Goal: Task Accomplishment & Management: Use online tool/utility

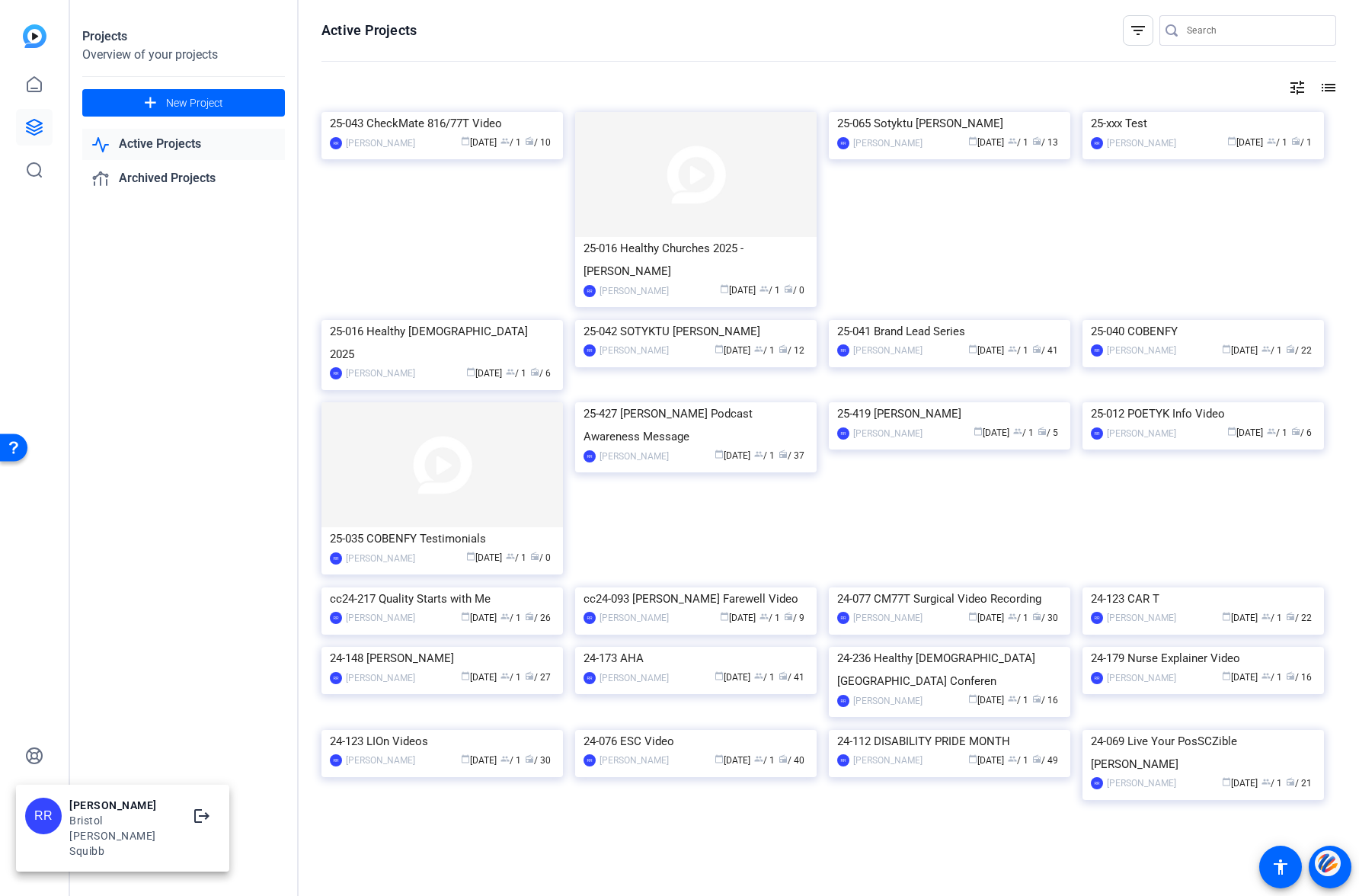
click at [239, 295] on div at bounding box center [680, 448] width 1359 height 896
click at [441, 112] on img at bounding box center [442, 112] width 241 height 0
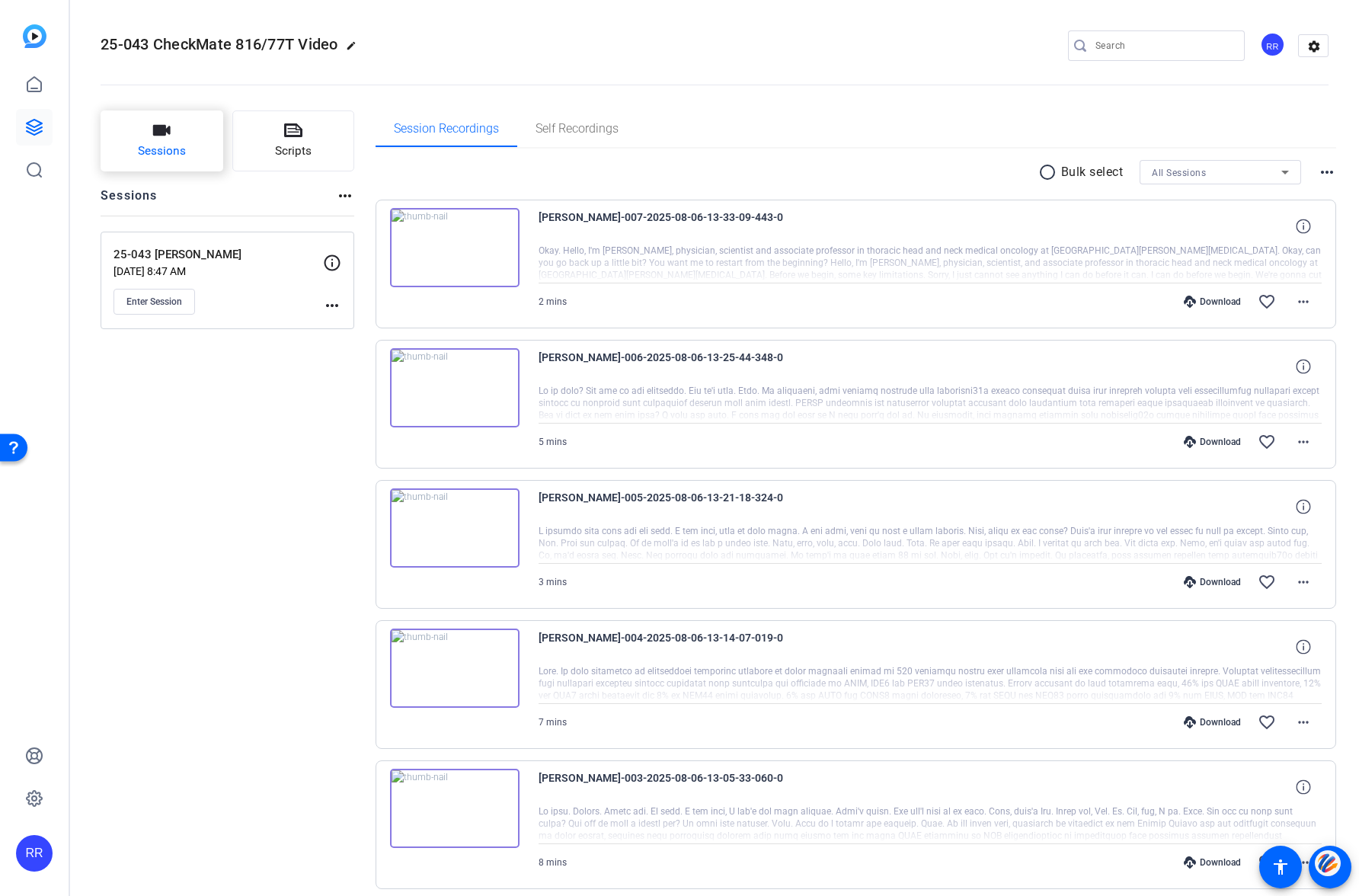
click at [164, 141] on button "Sessions" at bounding box center [162, 141] width 123 height 61
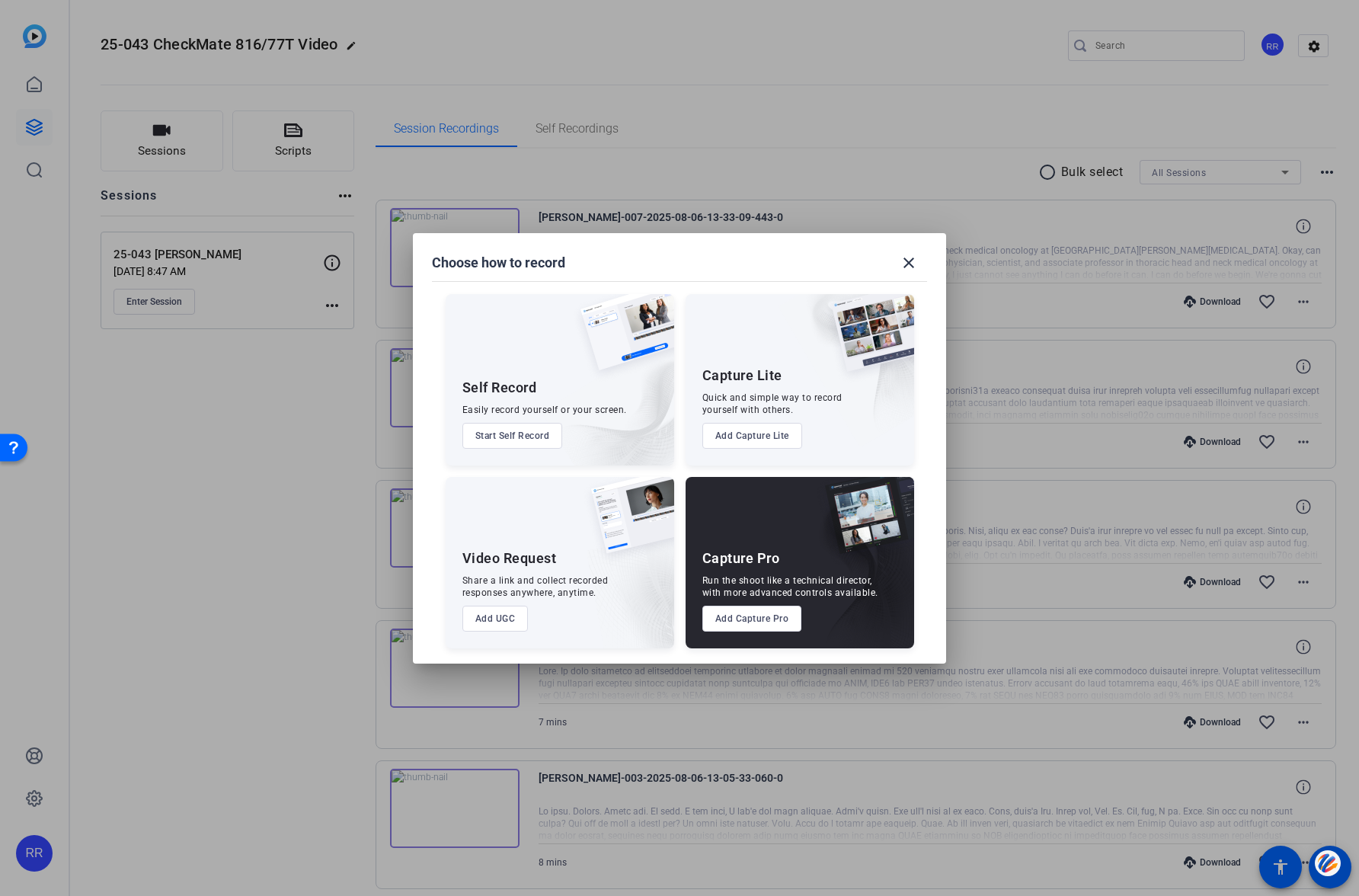
click at [740, 616] on button "Add Capture Pro" at bounding box center [753, 619] width 100 height 26
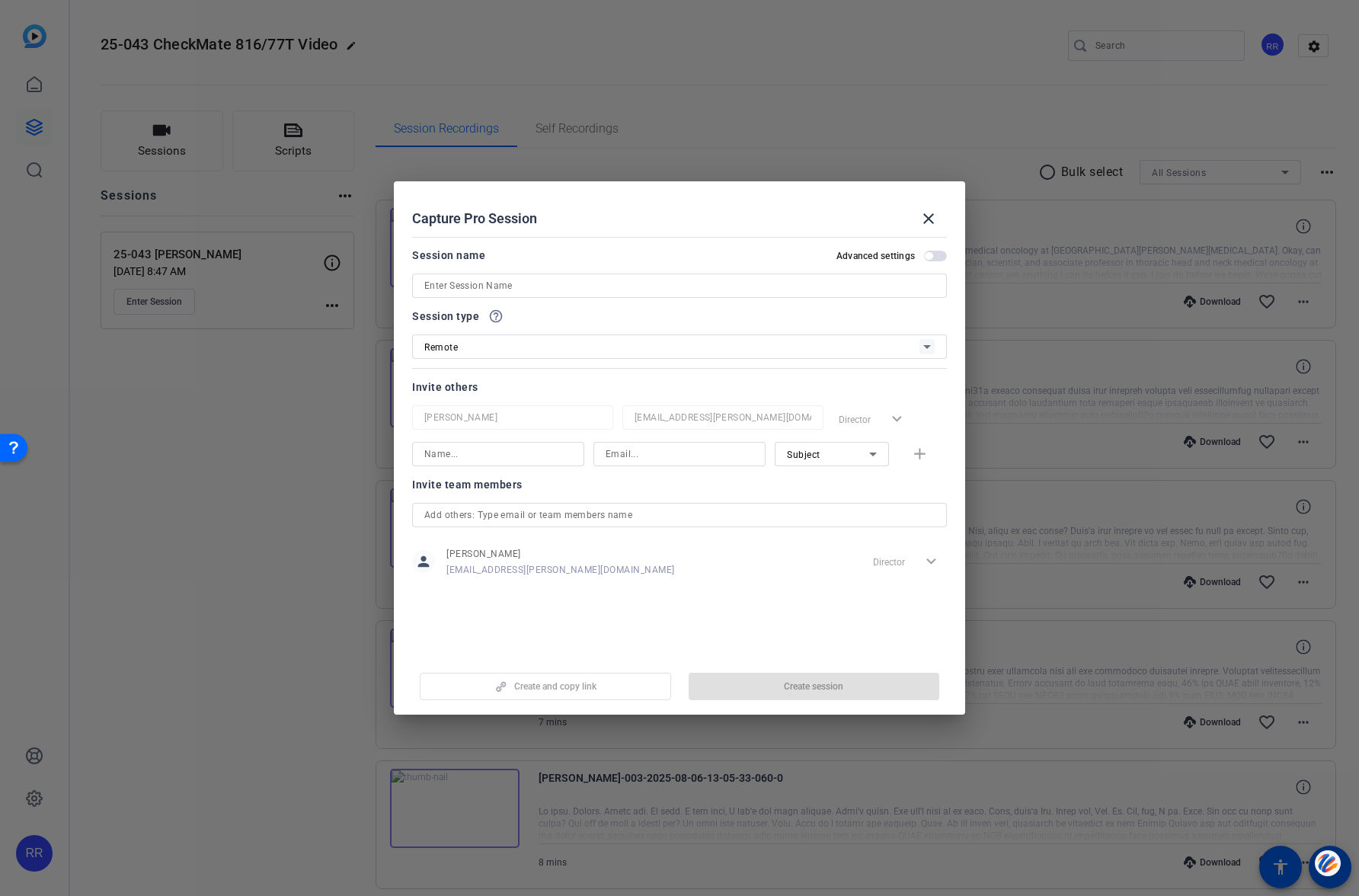
click at [455, 287] on input at bounding box center [680, 285] width 511 height 18
type input "25-043 [PERSON_NAME]"
click at [816, 680] on span "Create session" at bounding box center [814, 687] width 59 height 12
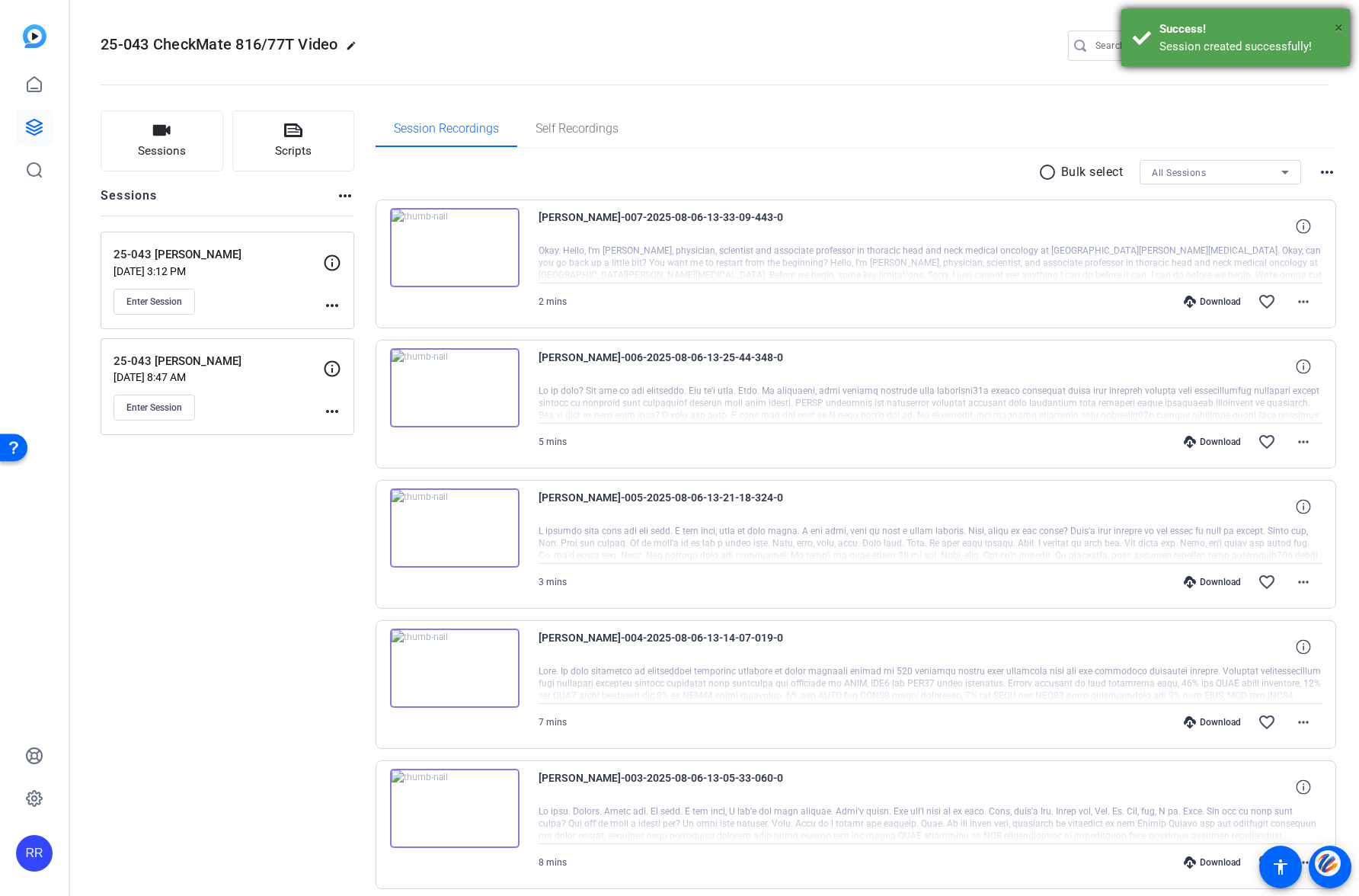
click at [1336, 26] on span "×" at bounding box center [1339, 27] width 9 height 18
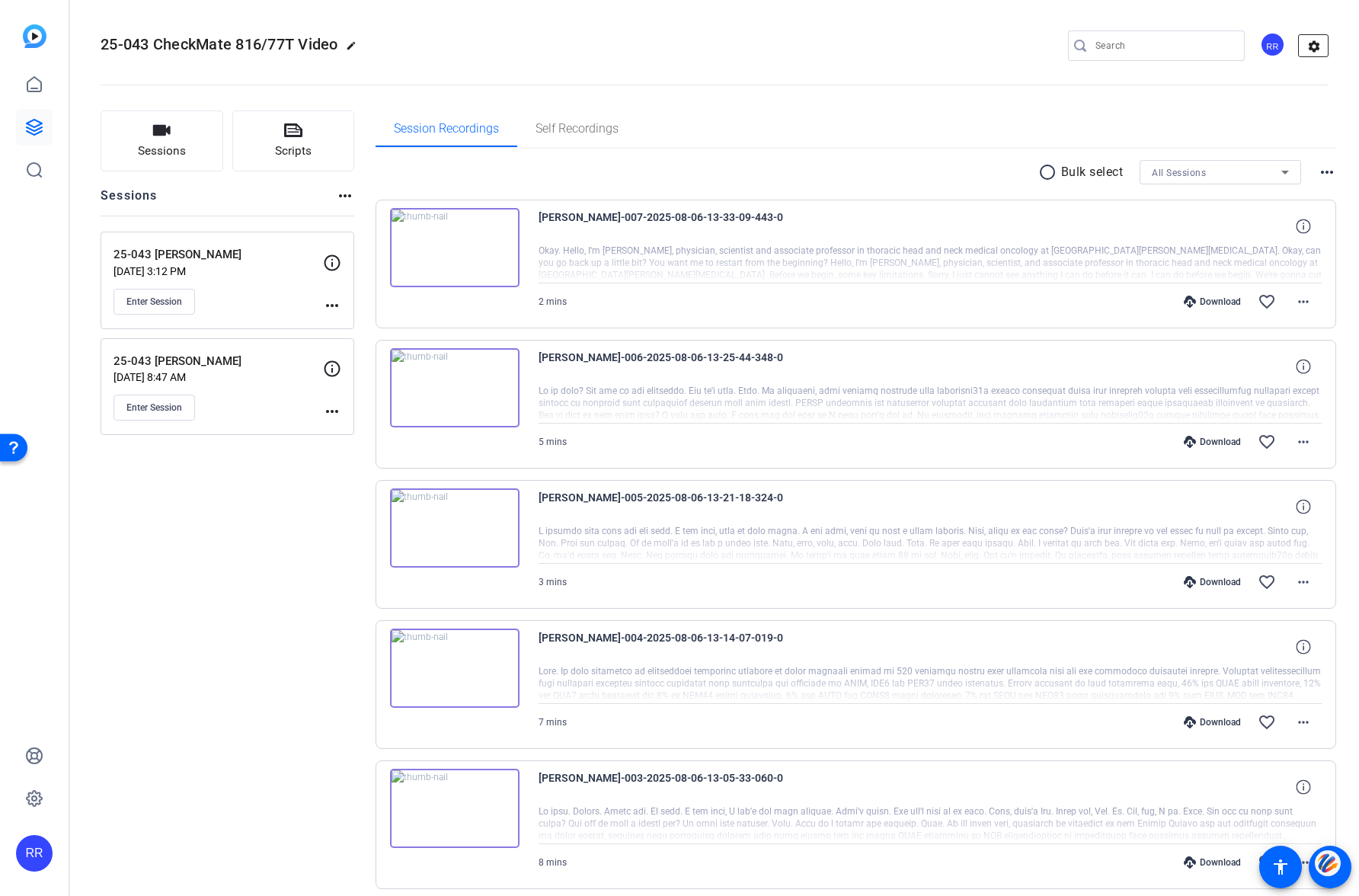
click at [1315, 47] on mat-icon "settings" at bounding box center [1314, 46] width 30 height 23
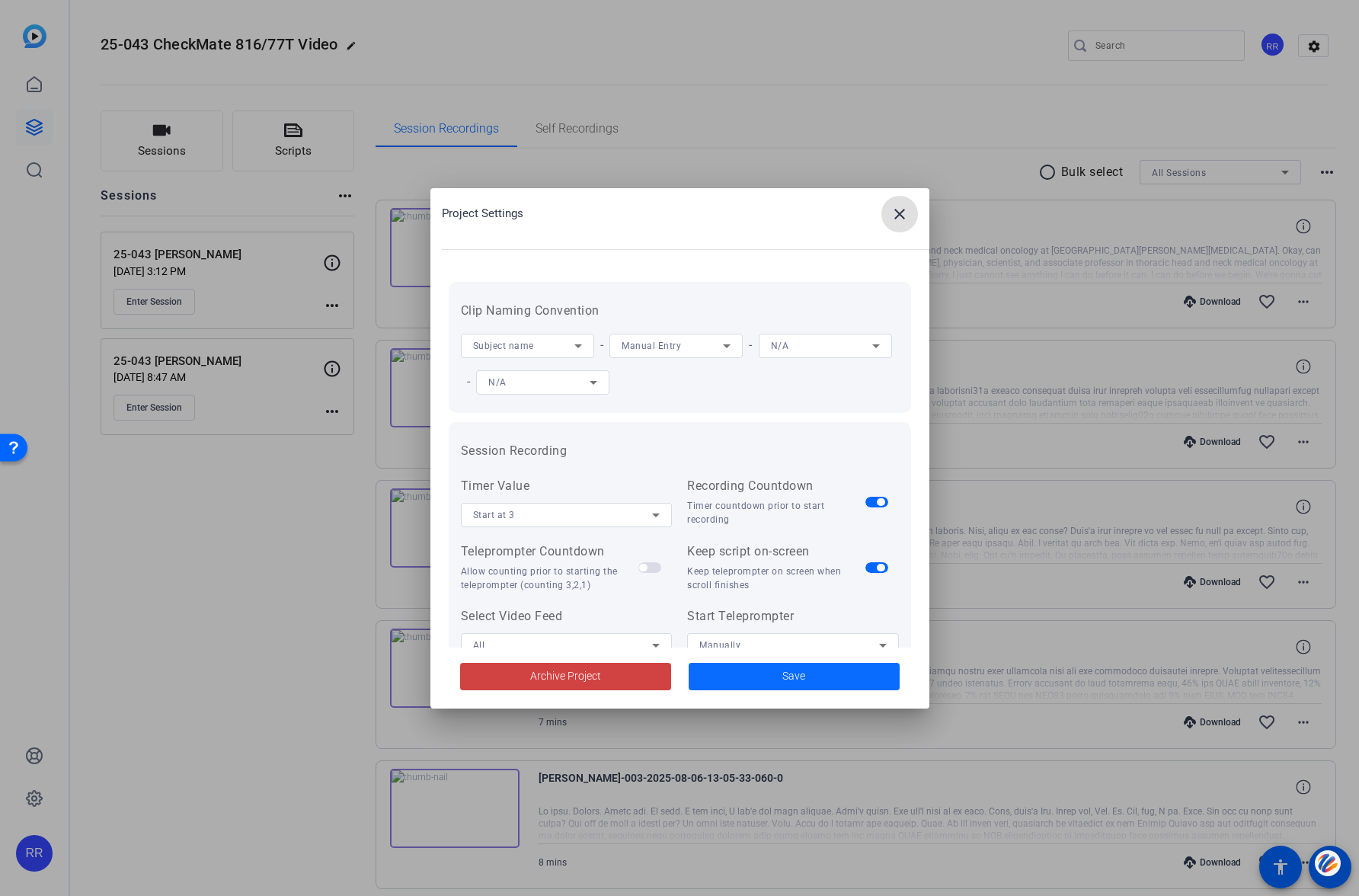
click at [794, 676] on span "Save" at bounding box center [794, 676] width 23 height 16
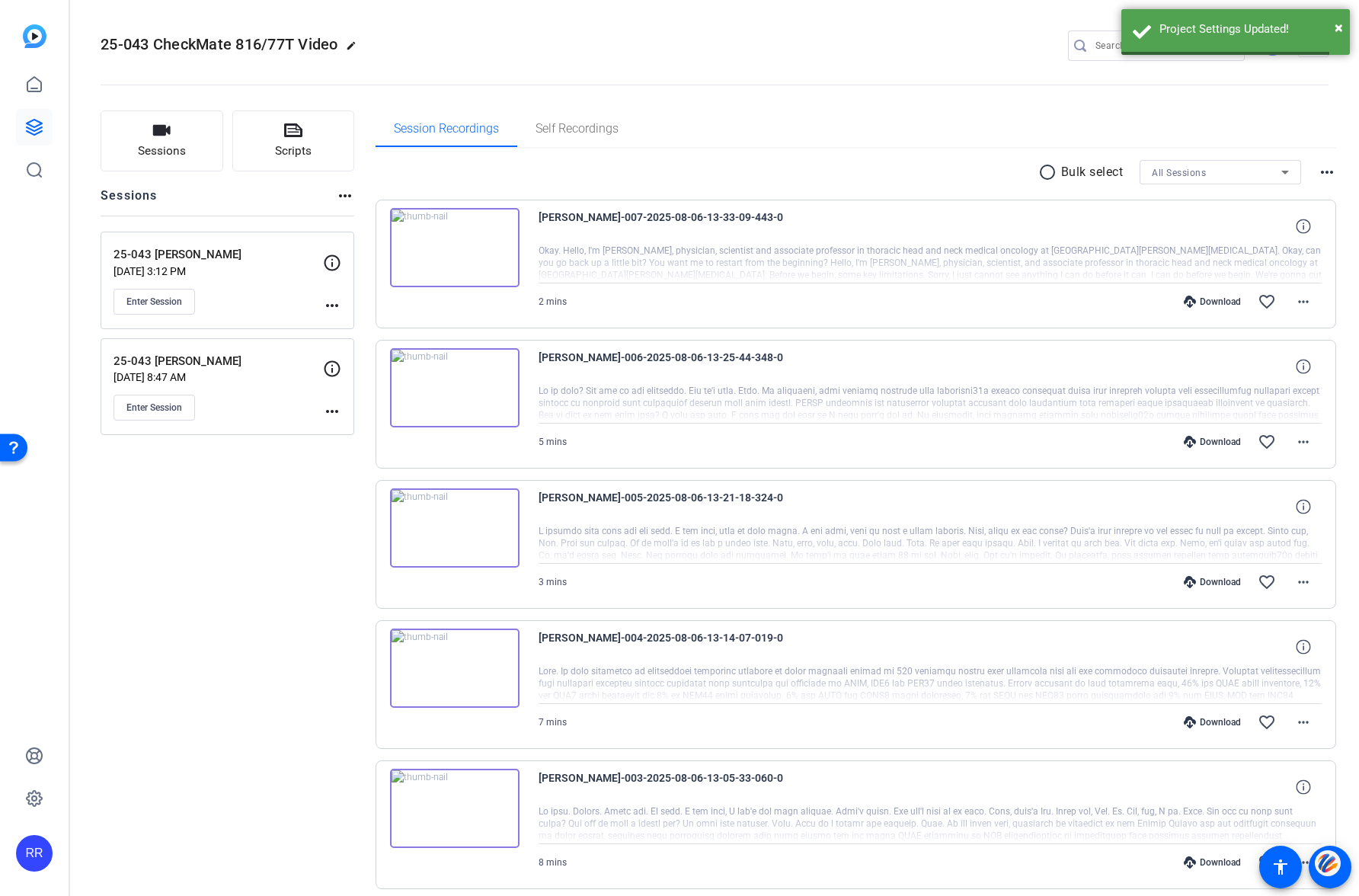
scroll to position [3, 0]
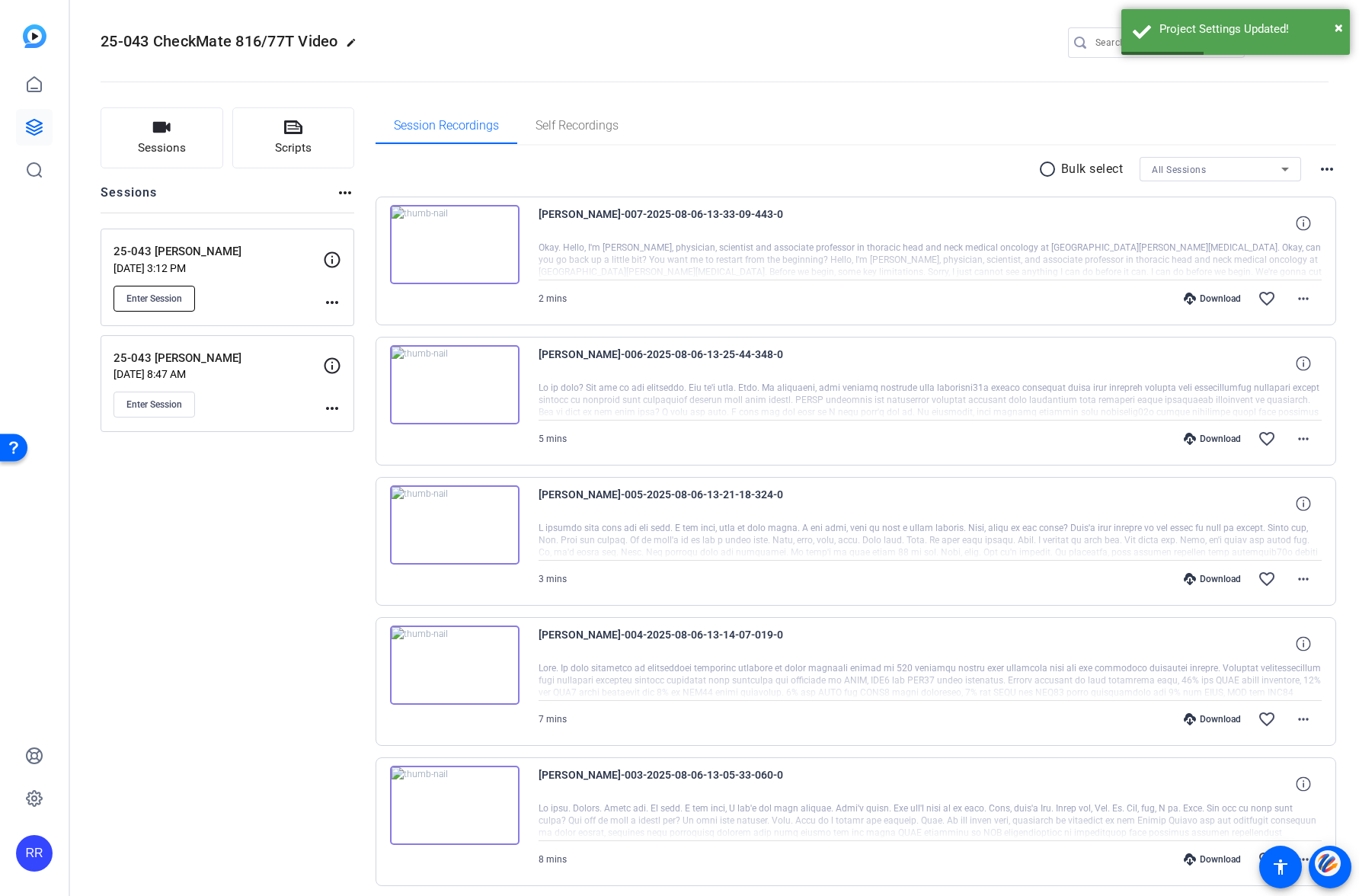
click at [162, 297] on span "Enter Session" at bounding box center [154, 299] width 55 height 12
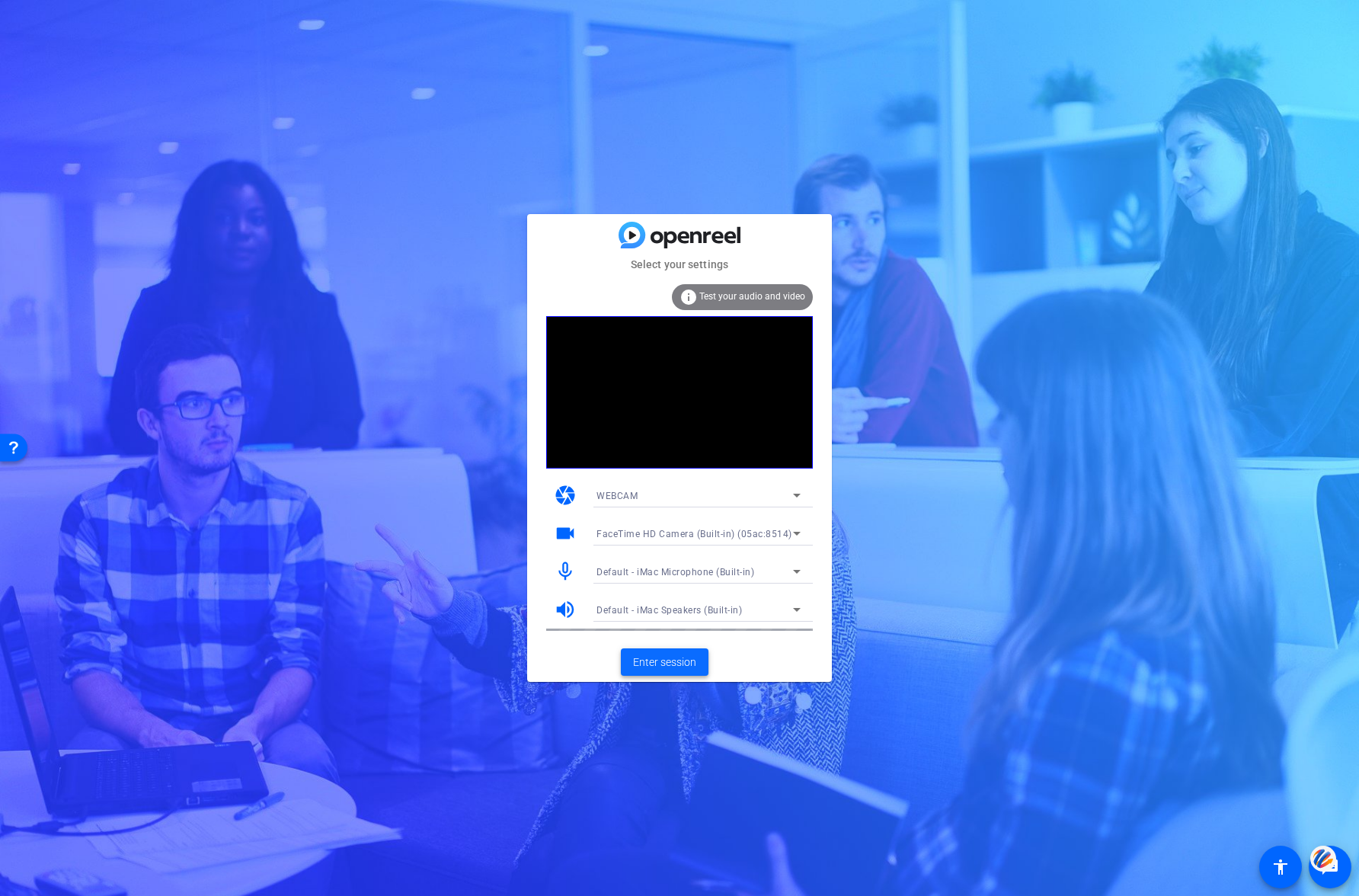
click at [660, 664] on span "Enter session" at bounding box center [665, 662] width 63 height 16
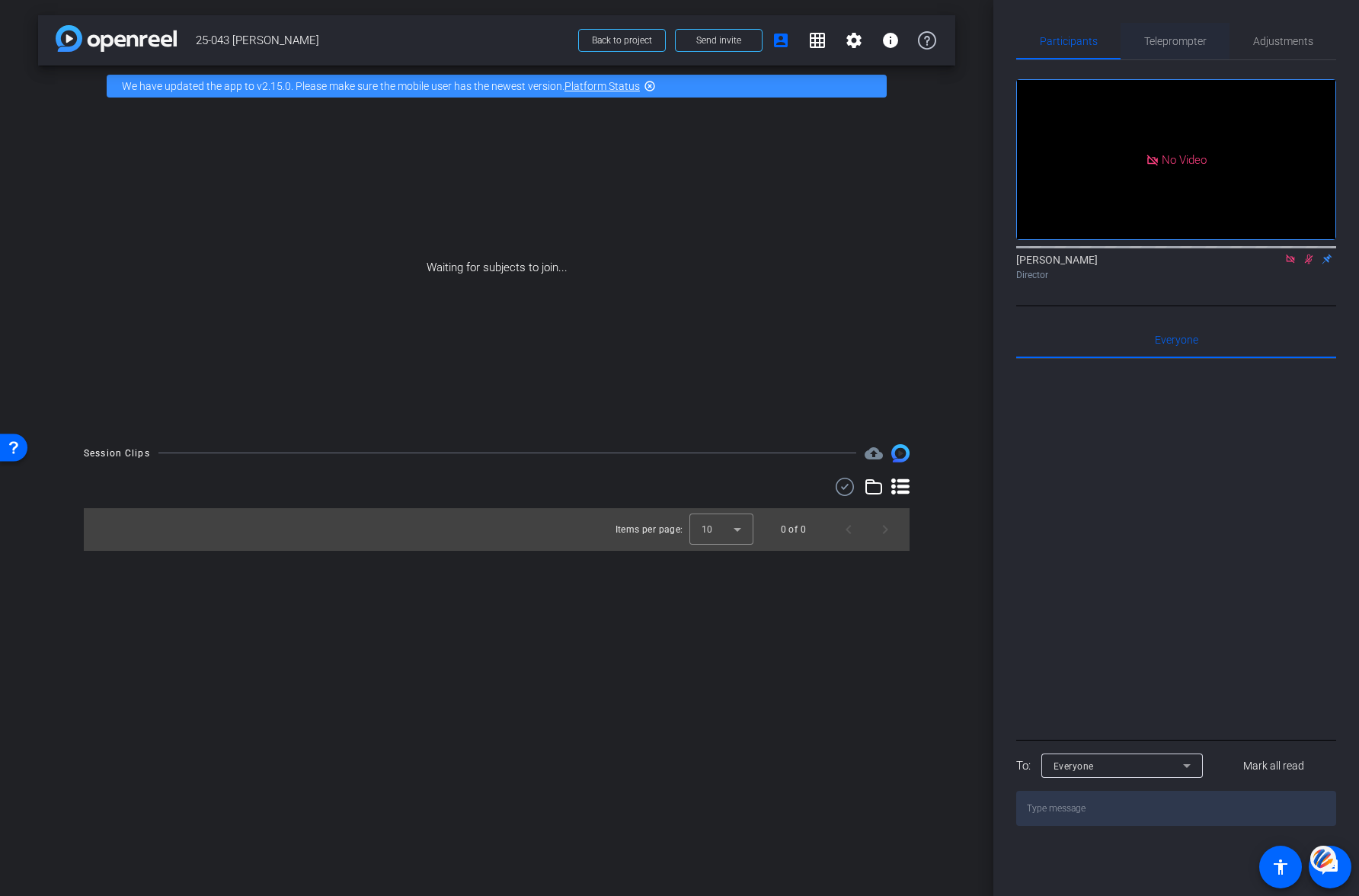
click at [1168, 44] on span "Teleprompter" at bounding box center [1175, 41] width 62 height 11
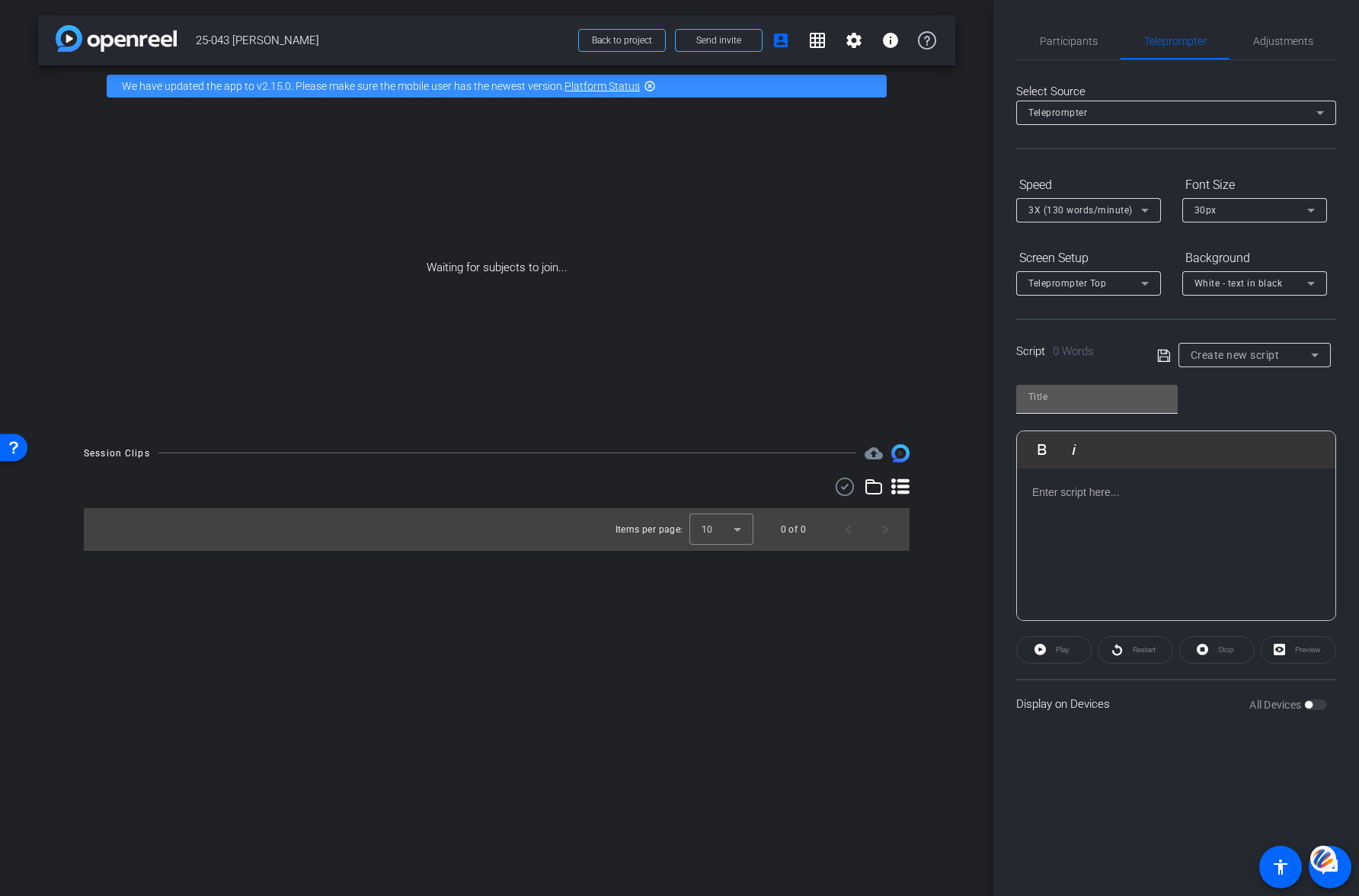
click at [1040, 401] on input "text" at bounding box center [1097, 397] width 137 height 18
type input "Dr. Forde - CheckMate 816"
click at [1129, 521] on div at bounding box center [1176, 544] width 319 height 152
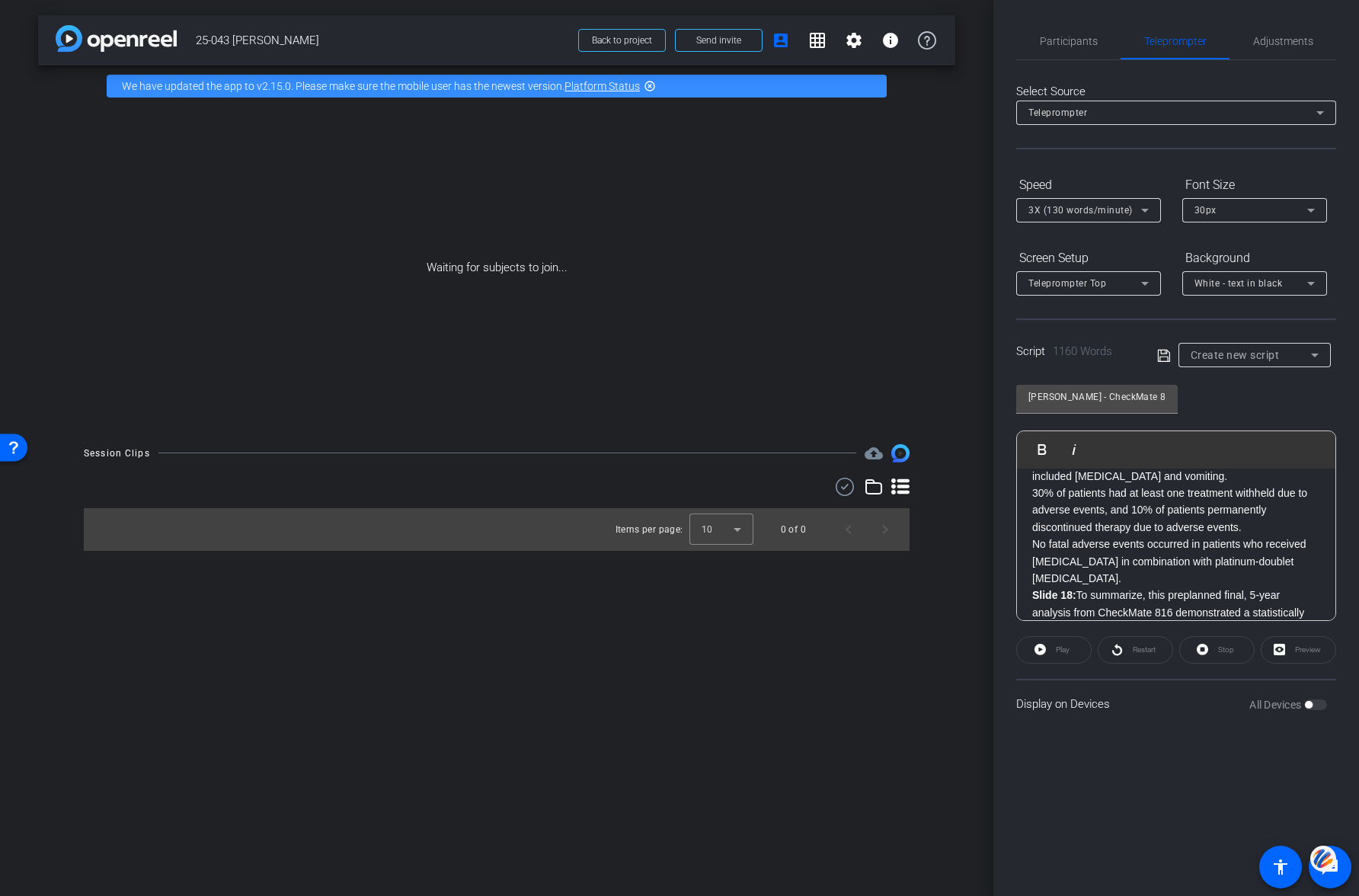
scroll to position [2254, 0]
drag, startPoint x: 1100, startPoint y: 576, endPoint x: 962, endPoint y: 578, distance: 138.0
click at [974, 577] on div "arrow_back 25-043 Dr. Patrick Forde Back to project Send invite account_box gri…" at bounding box center [680, 448] width 1359 height 896
drag, startPoint x: 1107, startPoint y: 561, endPoint x: 967, endPoint y: 555, distance: 140.1
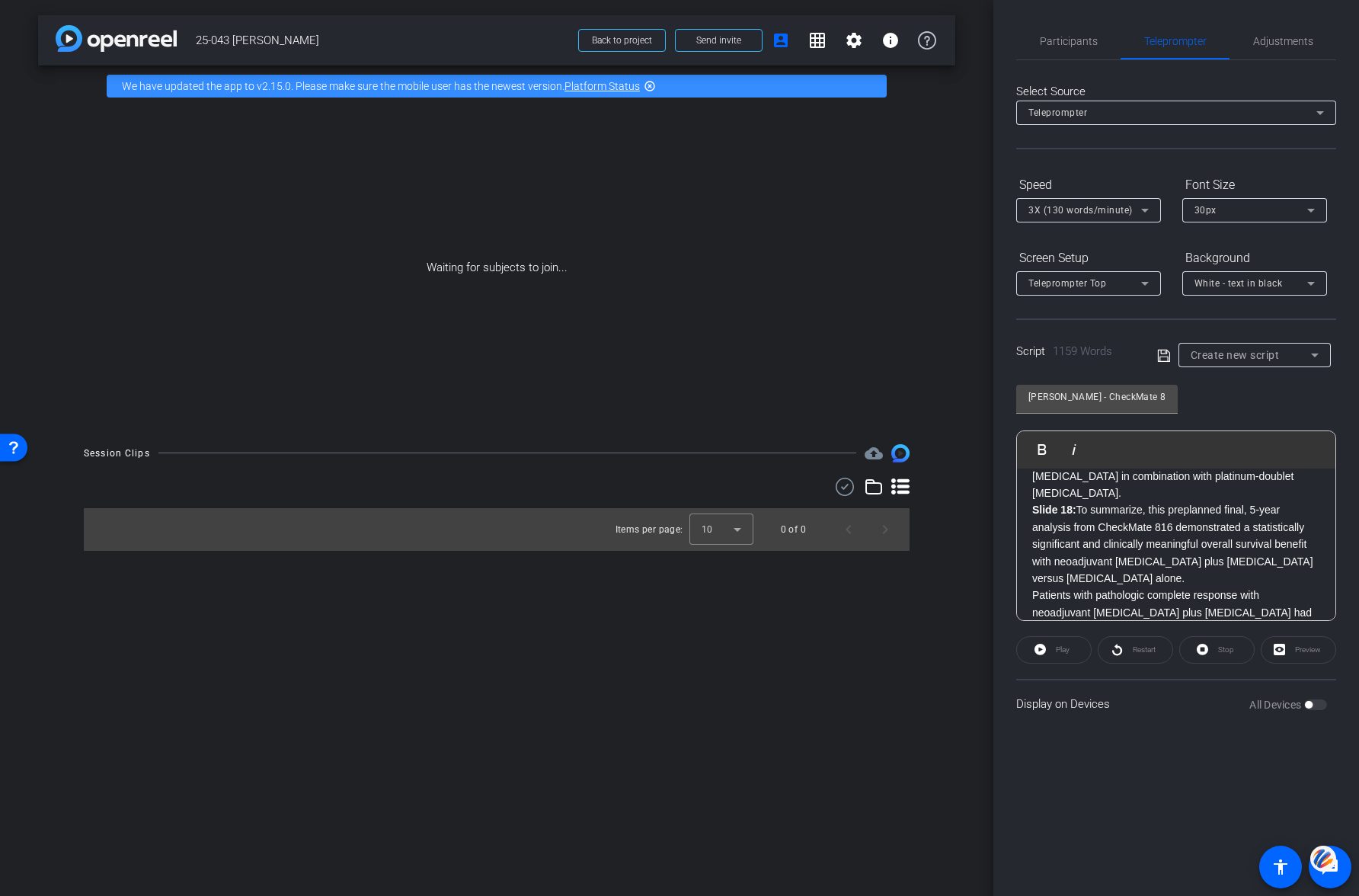
click at [983, 558] on div "arrow_back 25-043 Dr. Patrick Forde Back to project Send invite account_box gri…" at bounding box center [680, 448] width 1359 height 896
drag, startPoint x: 1103, startPoint y: 597, endPoint x: 983, endPoint y: 586, distance: 120.5
click at [995, 592] on div "Participants Teleprompter Adjustments Rich Renner Director Everyone 0 Mark all …" at bounding box center [1176, 448] width 366 height 896
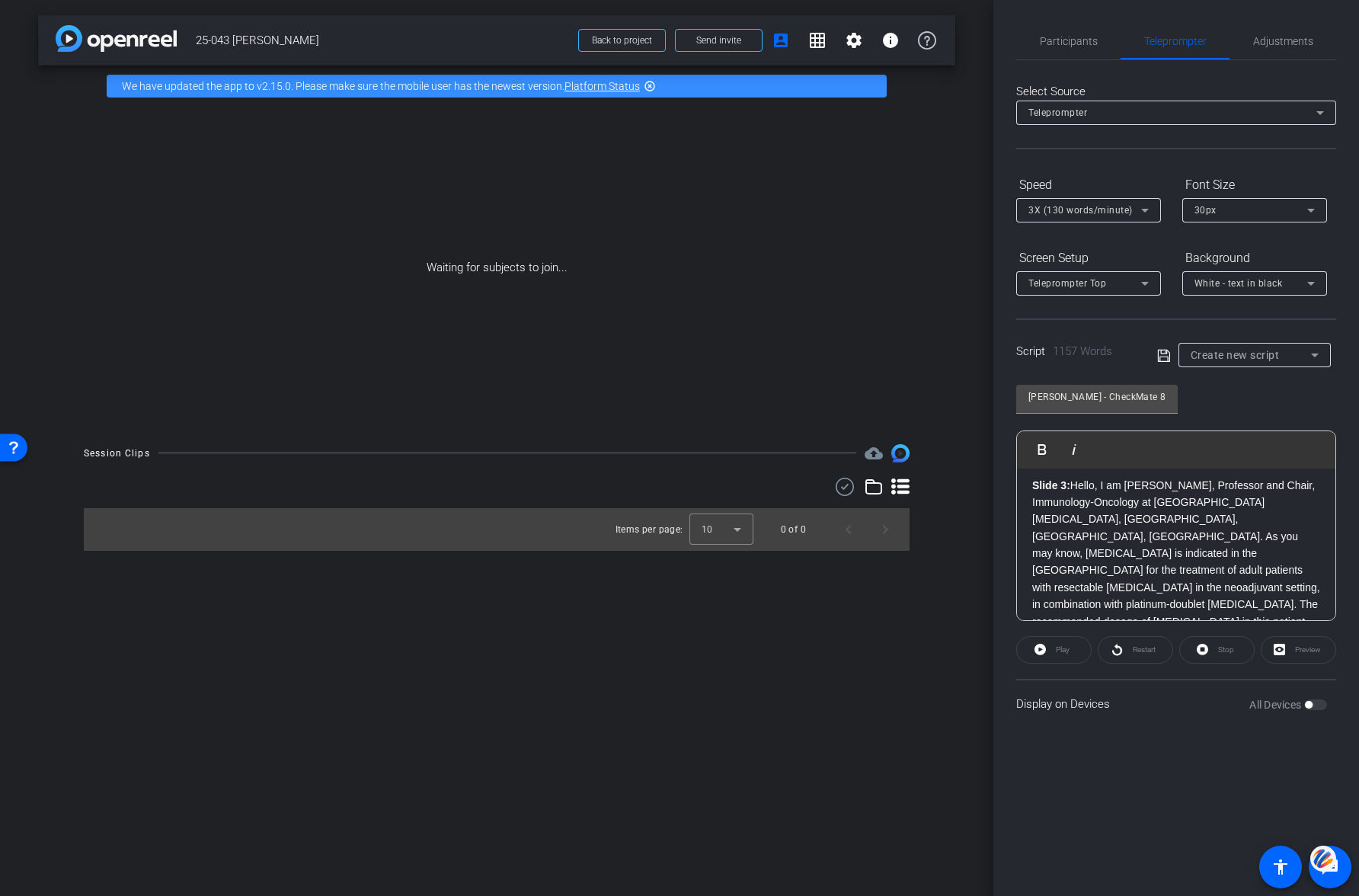
scroll to position [0, 0]
click at [1162, 359] on icon at bounding box center [1165, 355] width 14 height 18
click at [1054, 42] on span "Participants" at bounding box center [1069, 41] width 58 height 11
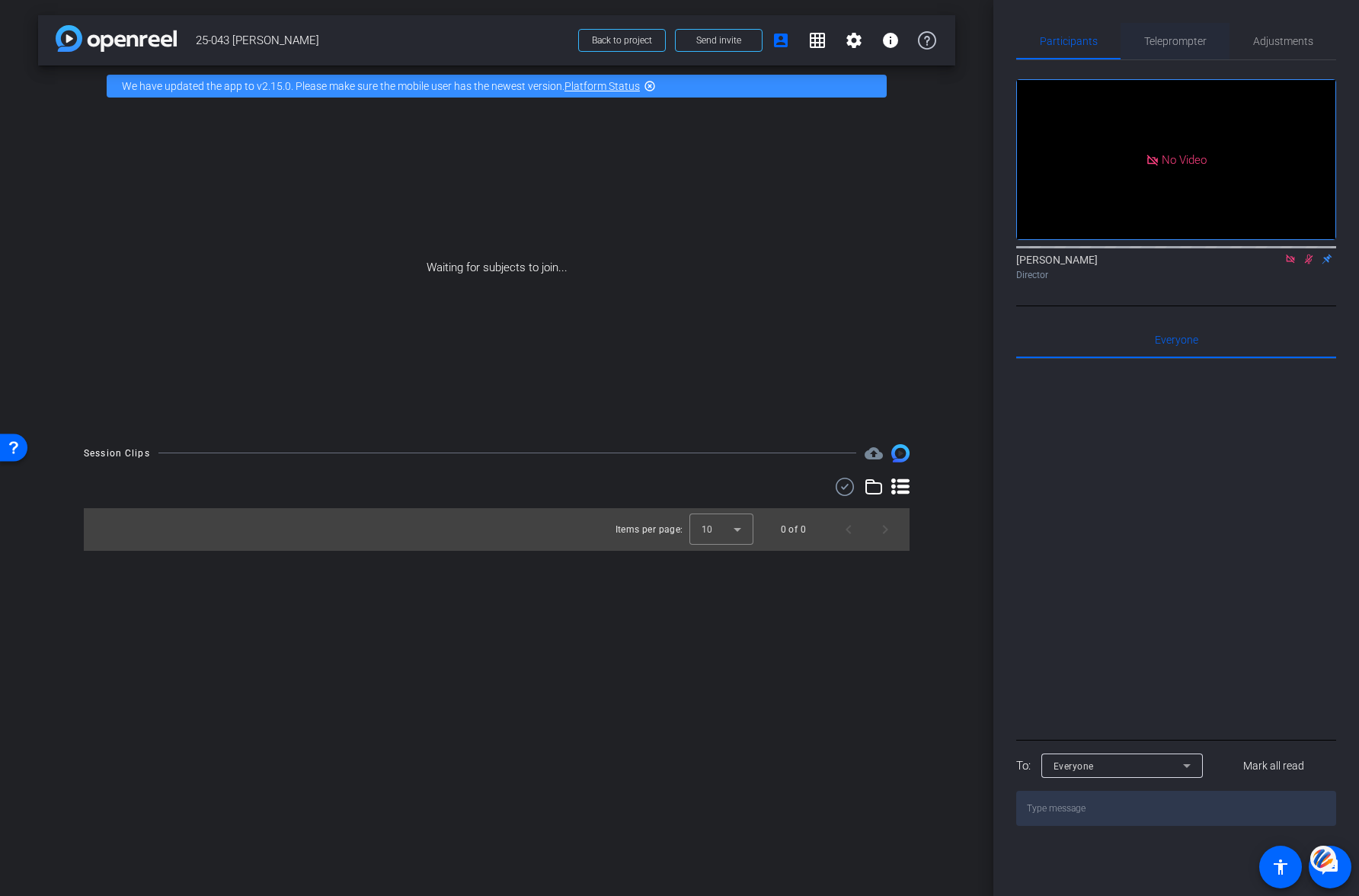
click at [1173, 42] on span "Teleprompter" at bounding box center [1175, 41] width 62 height 11
